Goal: Task Accomplishment & Management: Manage account settings

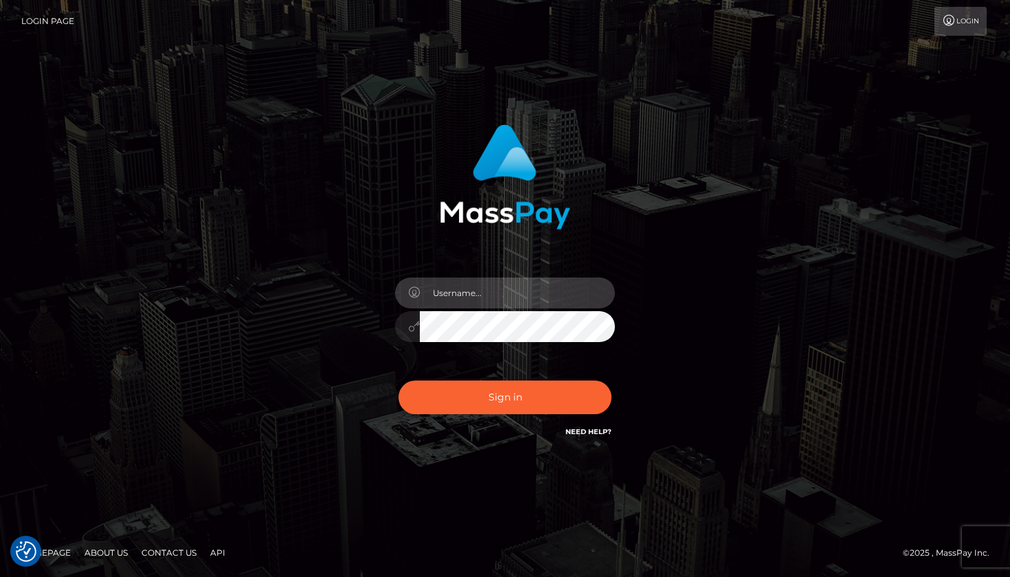
type input "Edwin.relife"
click at [500, 416] on div "Sign in Need Help?" at bounding box center [505, 403] width 241 height 61
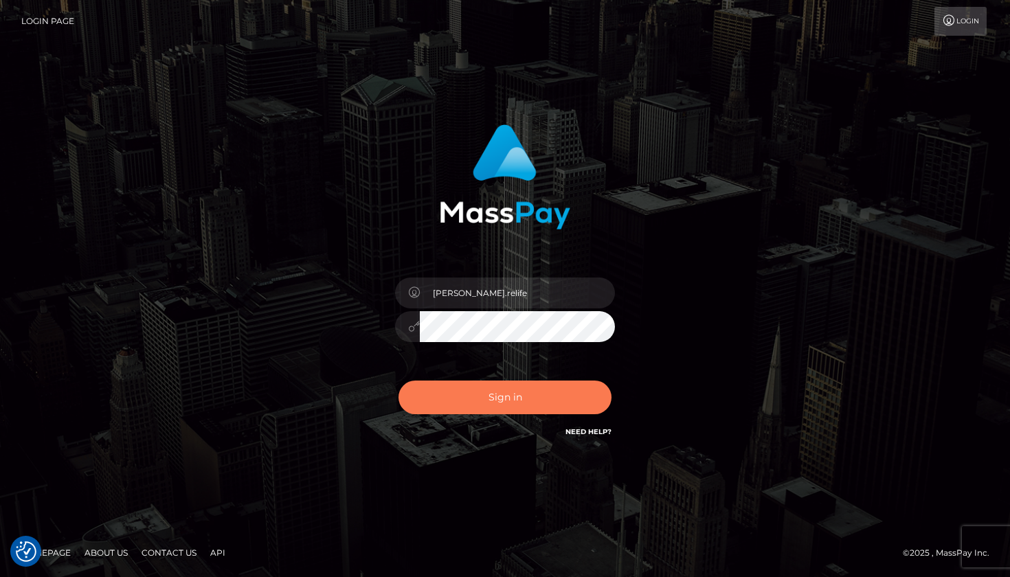
click at [502, 396] on button "Sign in" at bounding box center [505, 398] width 213 height 34
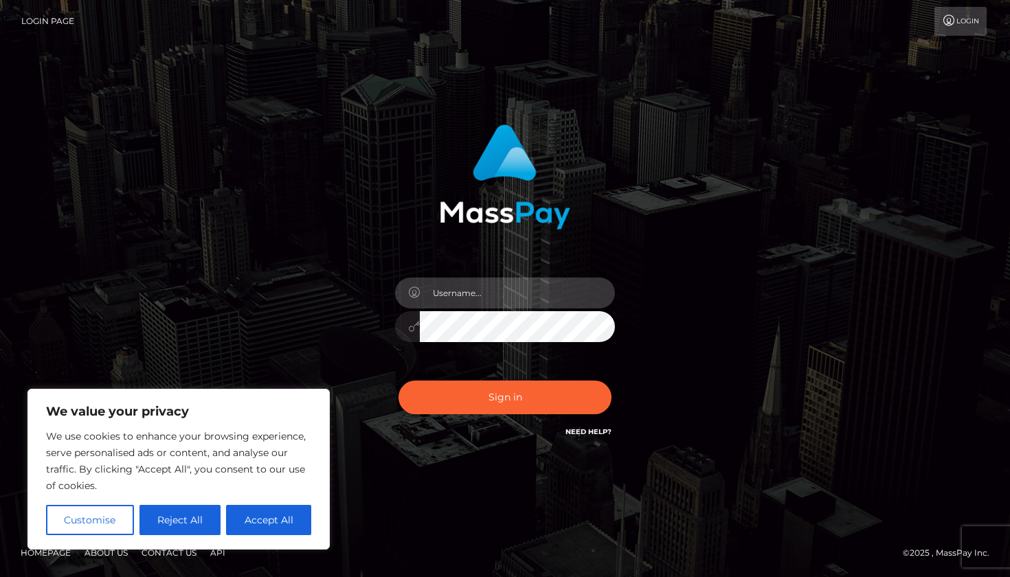
type input "Edwin.relife"
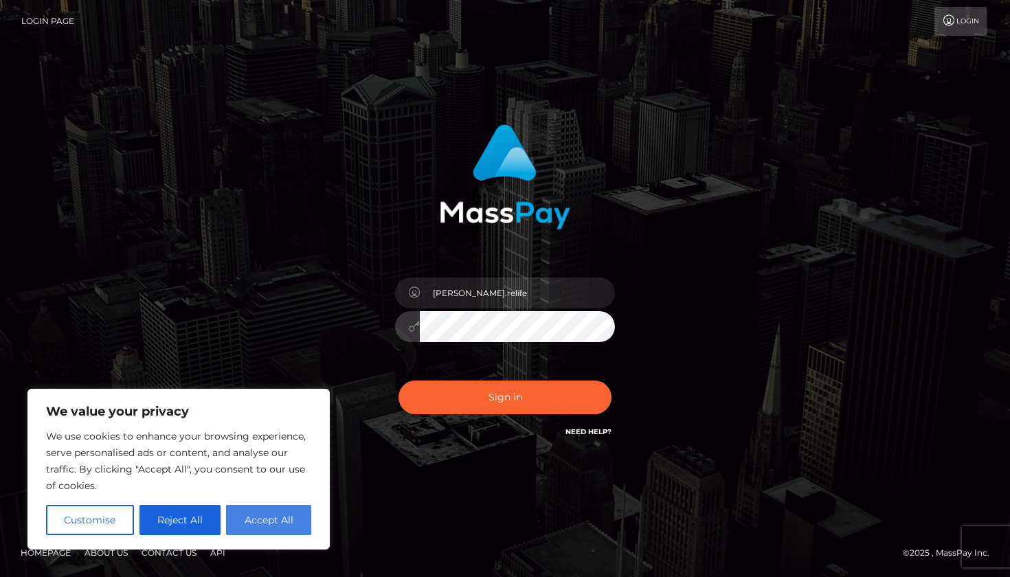
click at [293, 521] on button "Accept All" at bounding box center [268, 520] width 85 height 30
checkbox input "true"
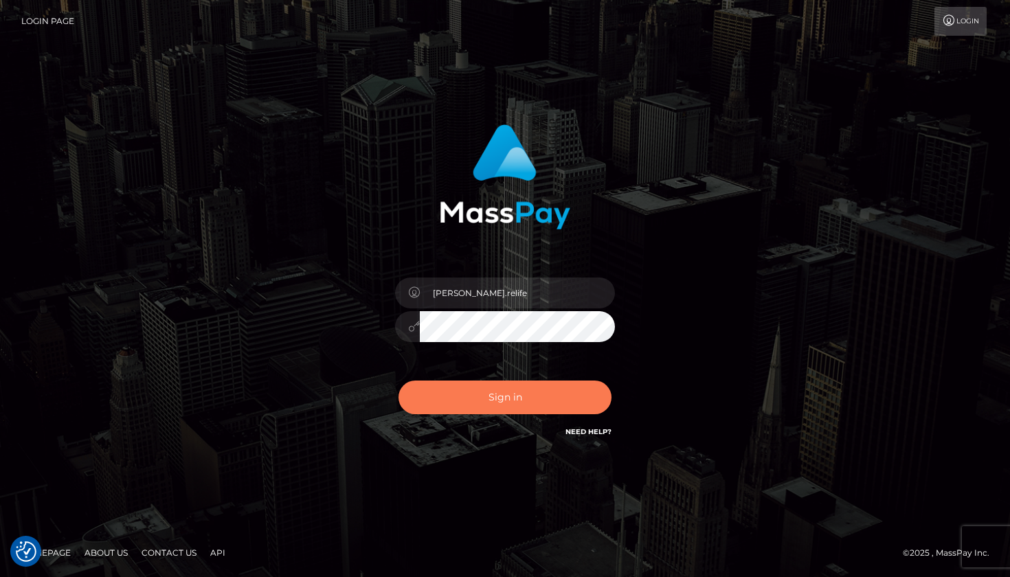
click at [538, 406] on button "Sign in" at bounding box center [505, 398] width 213 height 34
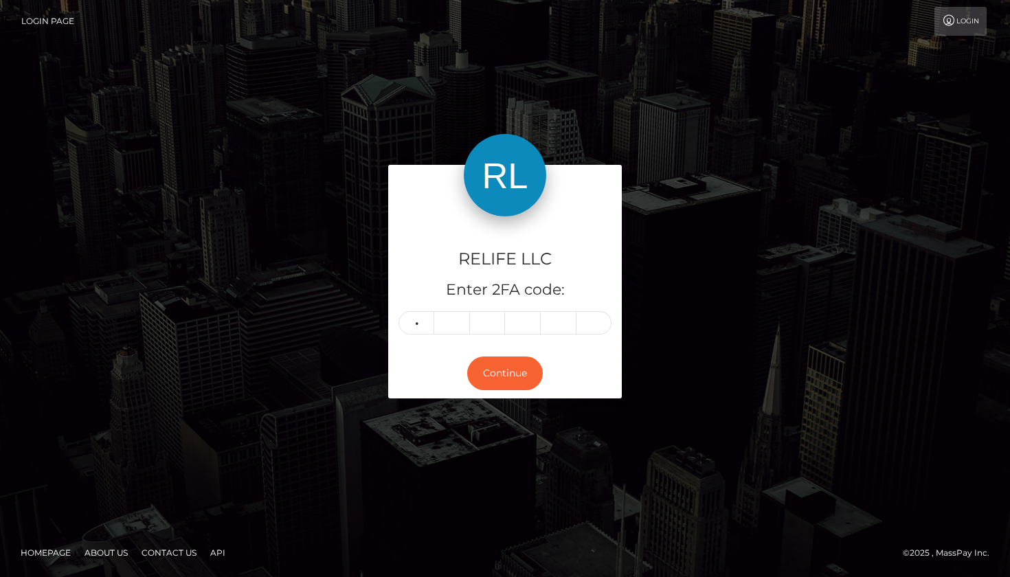
type input "2"
type input "7"
type input "3"
type input "9"
type input "5"
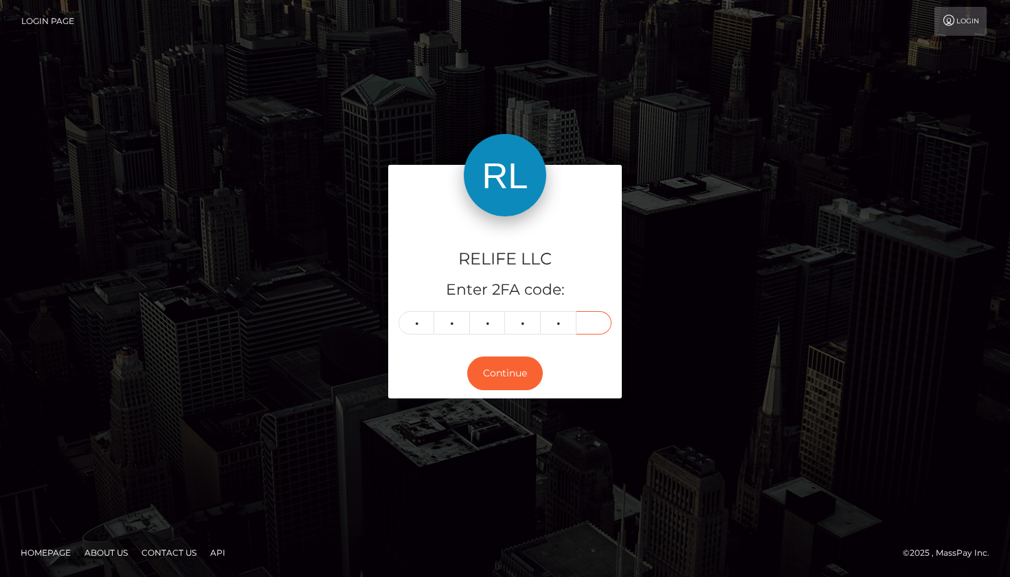
type input "2"
